Goal: Find specific page/section: Find specific page/section

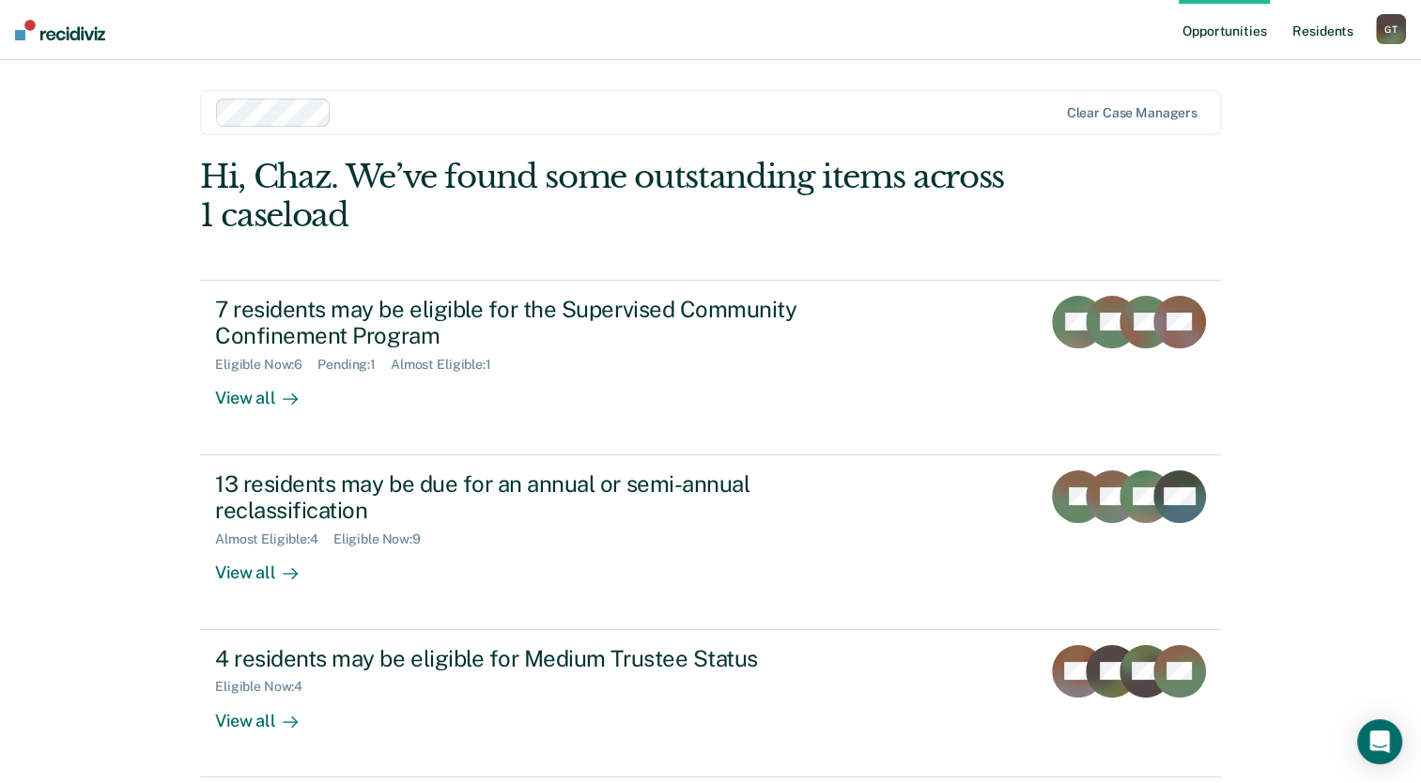
click at [1312, 41] on link "Resident s" at bounding box center [1323, 30] width 69 height 60
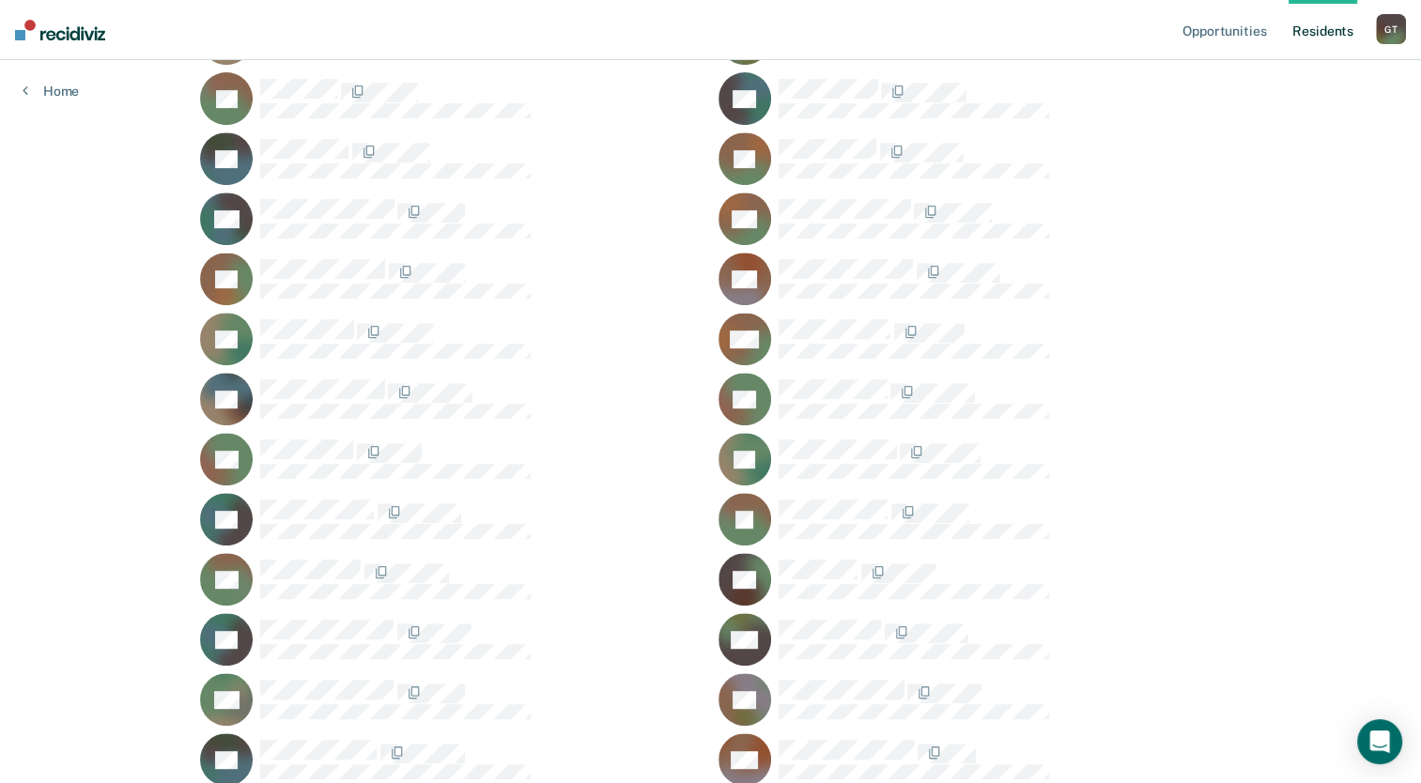
scroll to position [845, 0]
